Goal: Information Seeking & Learning: Learn about a topic

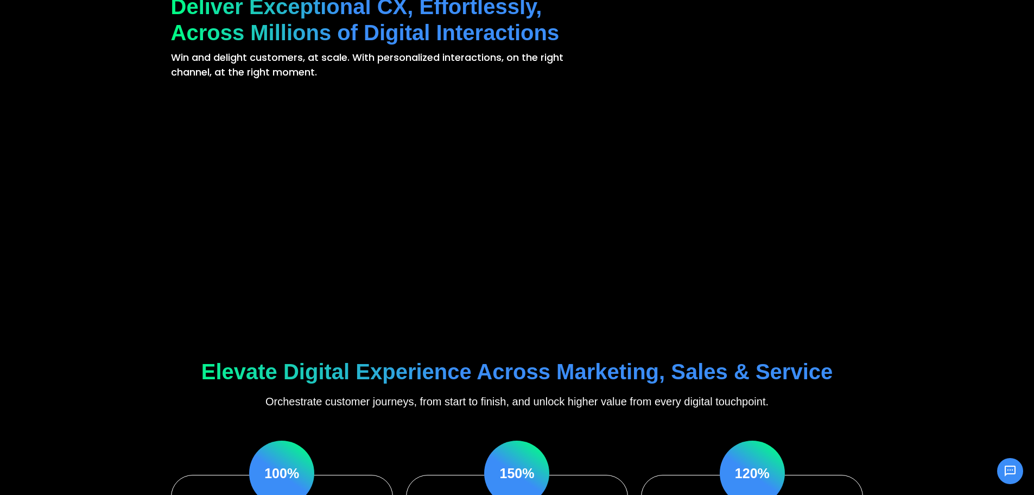
scroll to position [163, 0]
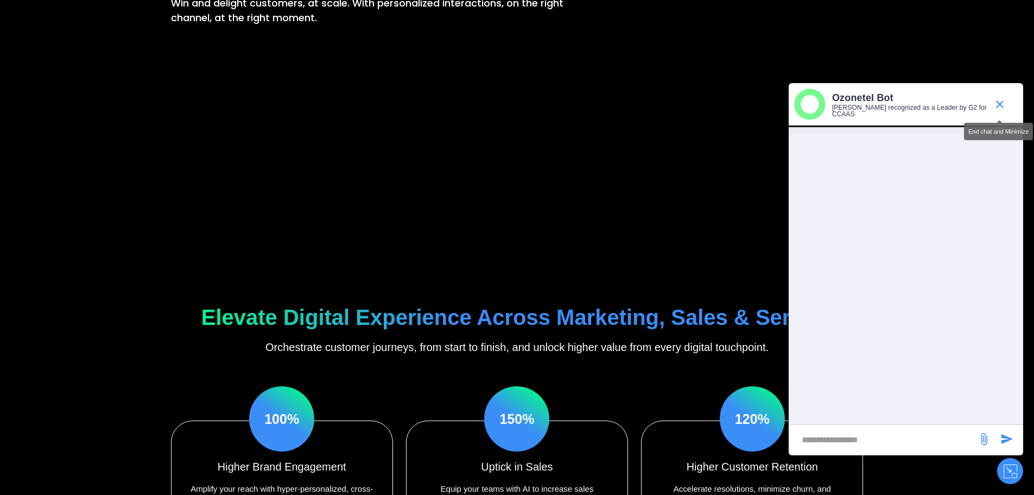
click at [999, 103] on icon "end chat or minimize" at bounding box center [1000, 104] width 8 height 8
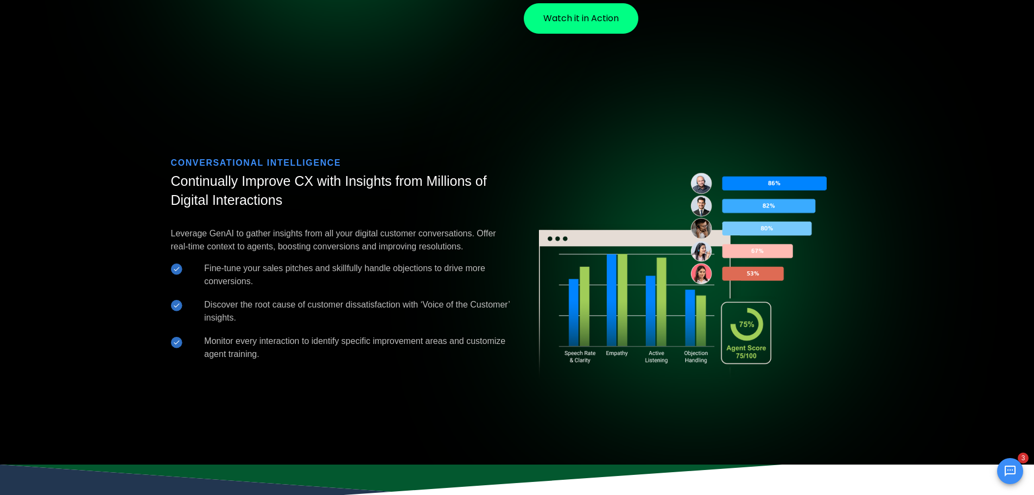
scroll to position [2606, 0]
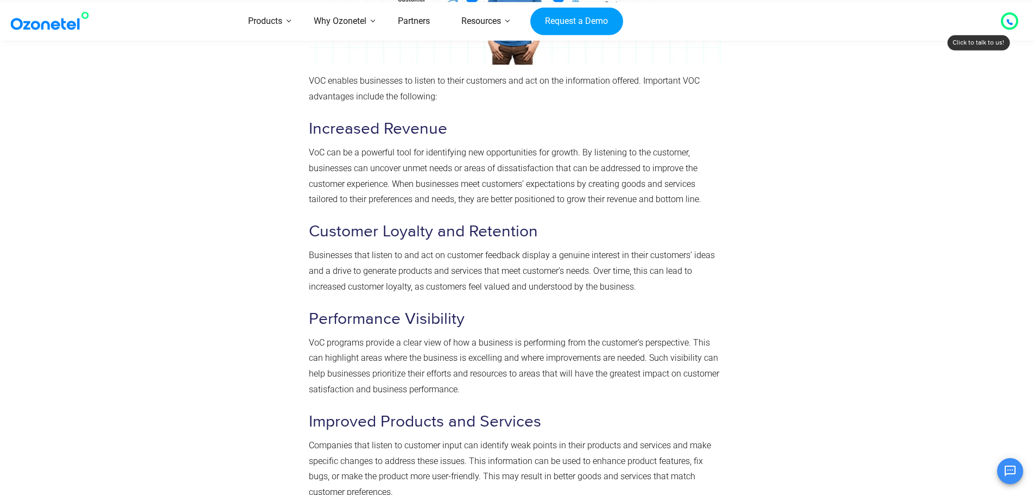
scroll to position [1683, 0]
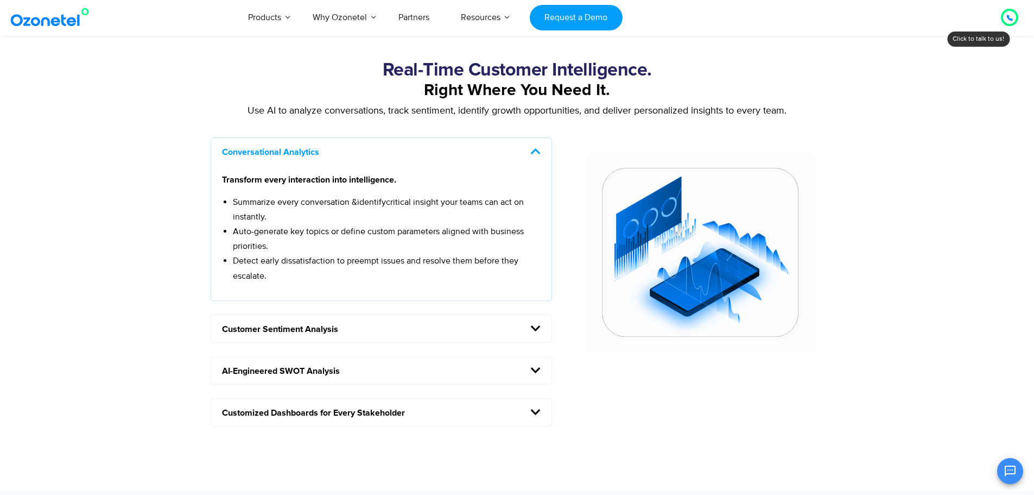
scroll to position [869, 0]
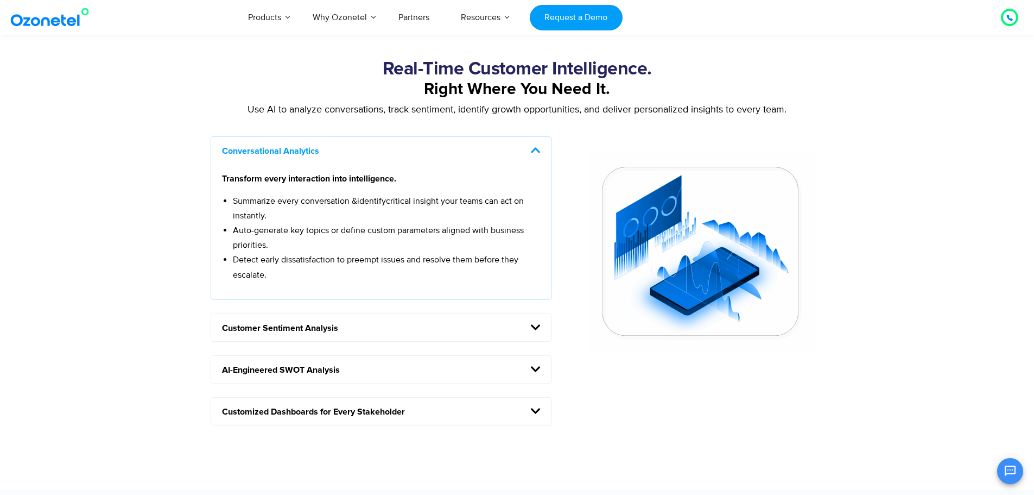
click at [527, 146] on span at bounding box center [532, 150] width 16 height 11
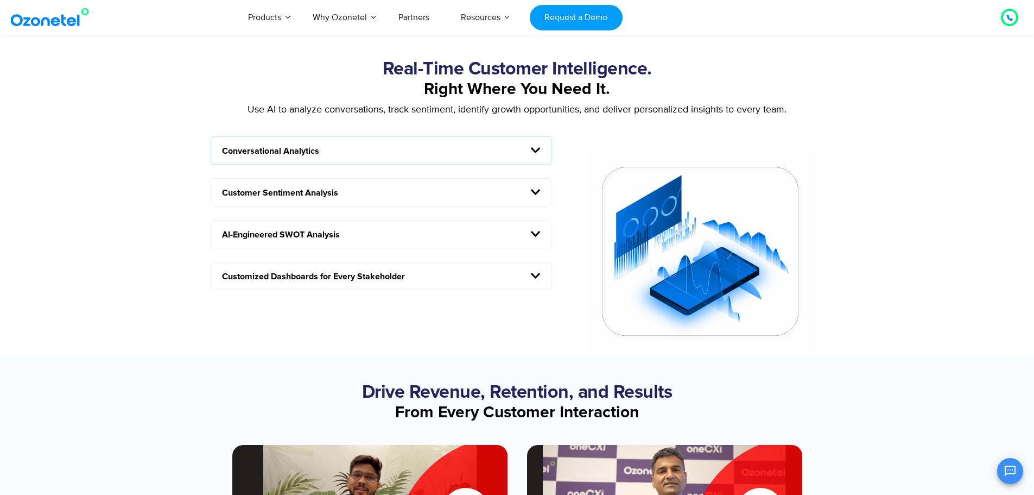
click at [407, 204] on h5 "Customer Sentiment Analysis" at bounding box center [381, 192] width 341 height 27
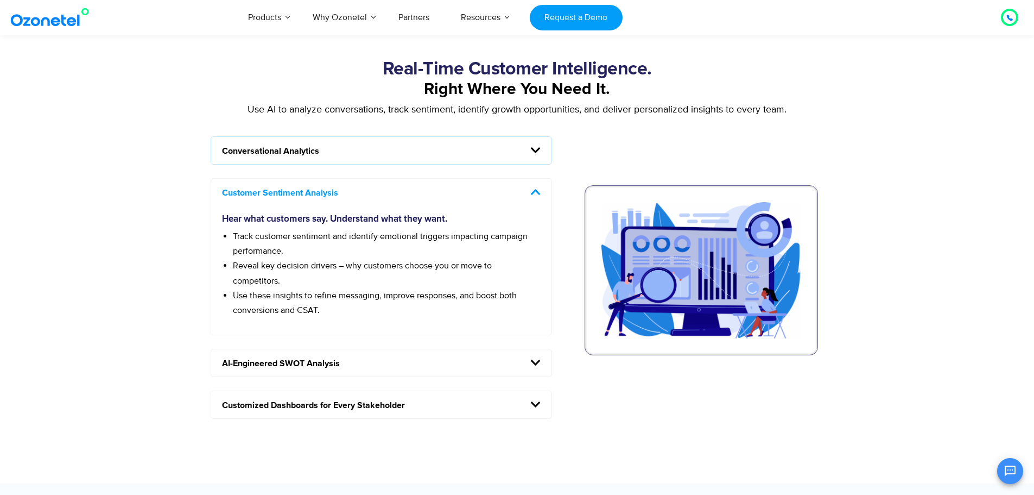
click at [350, 369] on h5 "AI-Engineered SWOT Analysis" at bounding box center [381, 362] width 341 height 27
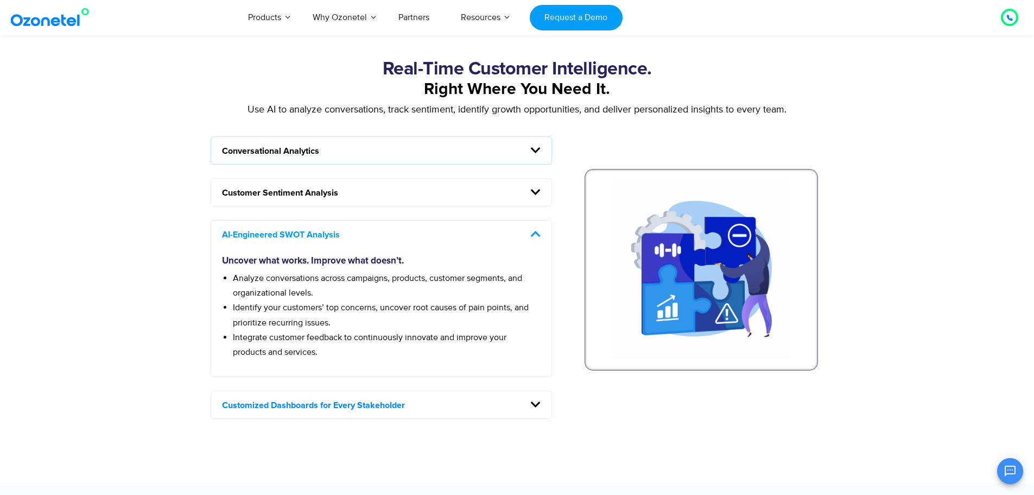
click at [339, 404] on link "Customized Dashboards for Every Stakeholder" at bounding box center [313, 405] width 183 height 9
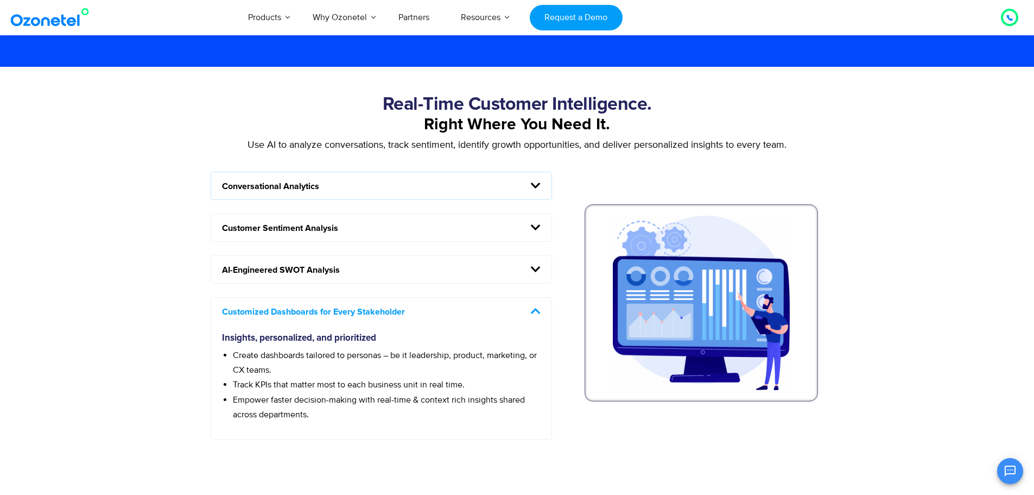
scroll to position [814, 0]
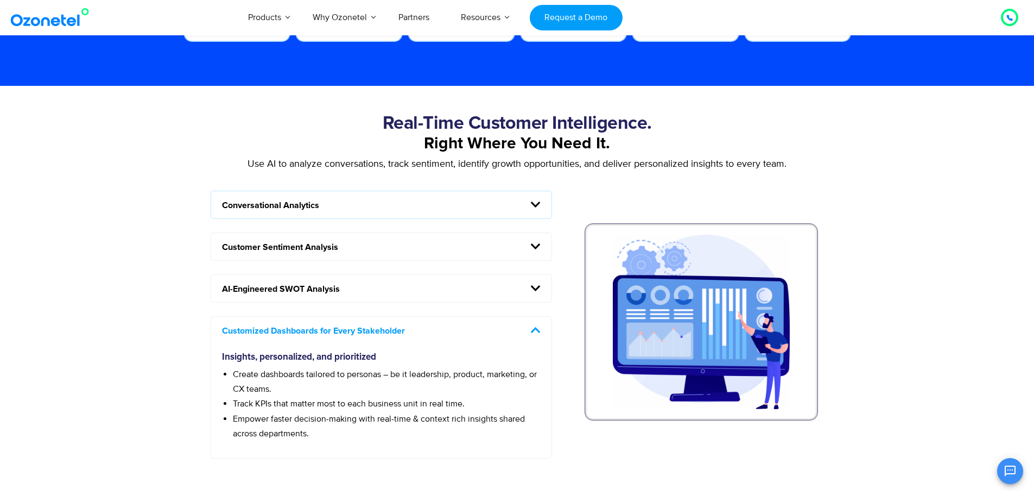
click at [369, 204] on h5 "Conversational Analytics" at bounding box center [381, 204] width 341 height 27
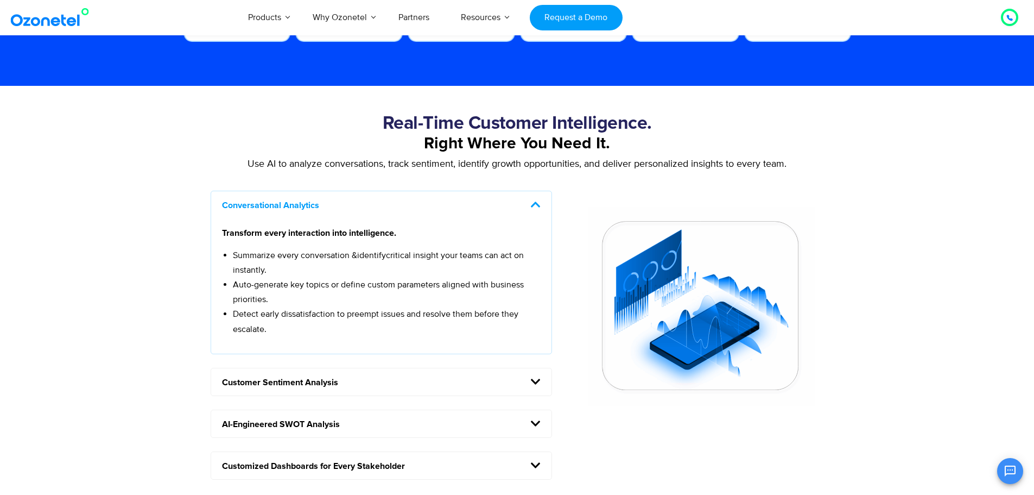
click at [387, 206] on h5 "Conversational Analytics" at bounding box center [381, 204] width 341 height 27
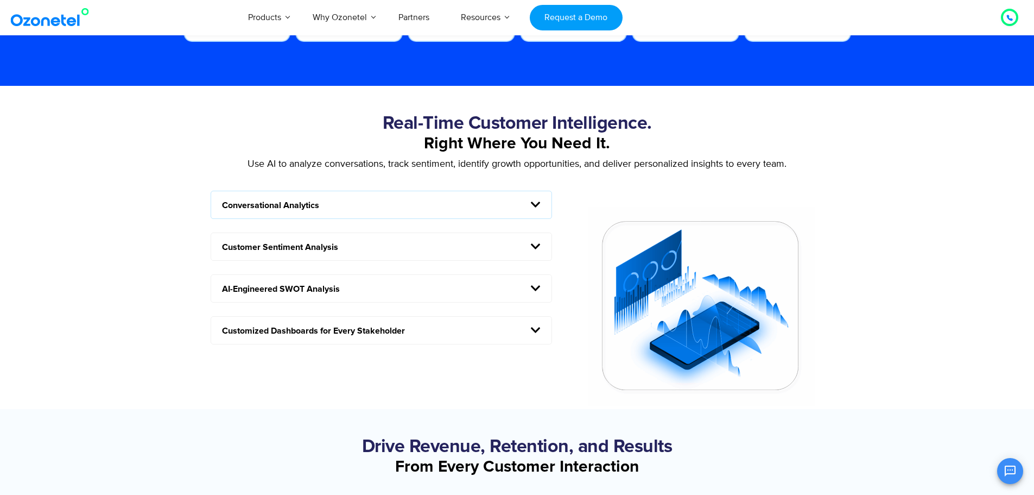
click at [389, 249] on h5 "Customer Sentiment Analysis" at bounding box center [381, 246] width 341 height 27
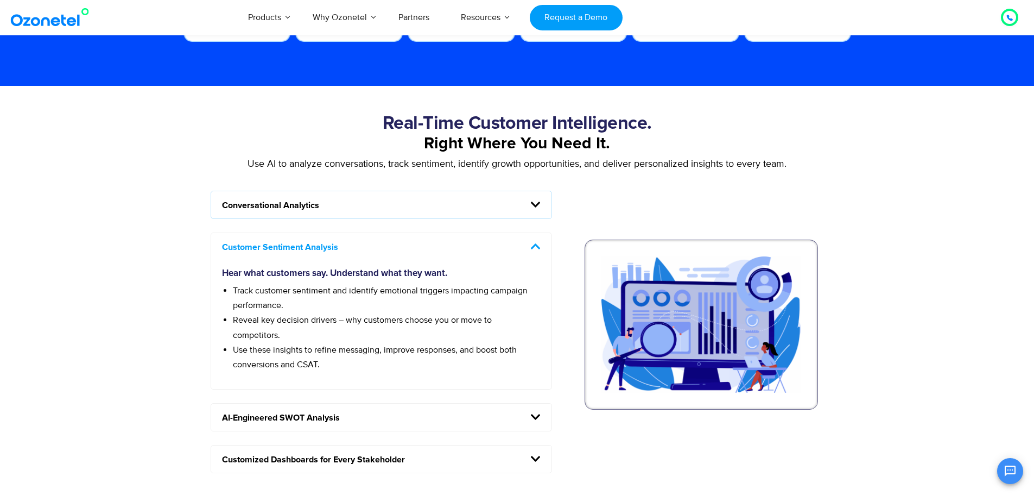
click at [389, 249] on h5 "Customer Sentiment Analysis" at bounding box center [381, 246] width 341 height 27
